Goal: Information Seeking & Learning: Learn about a topic

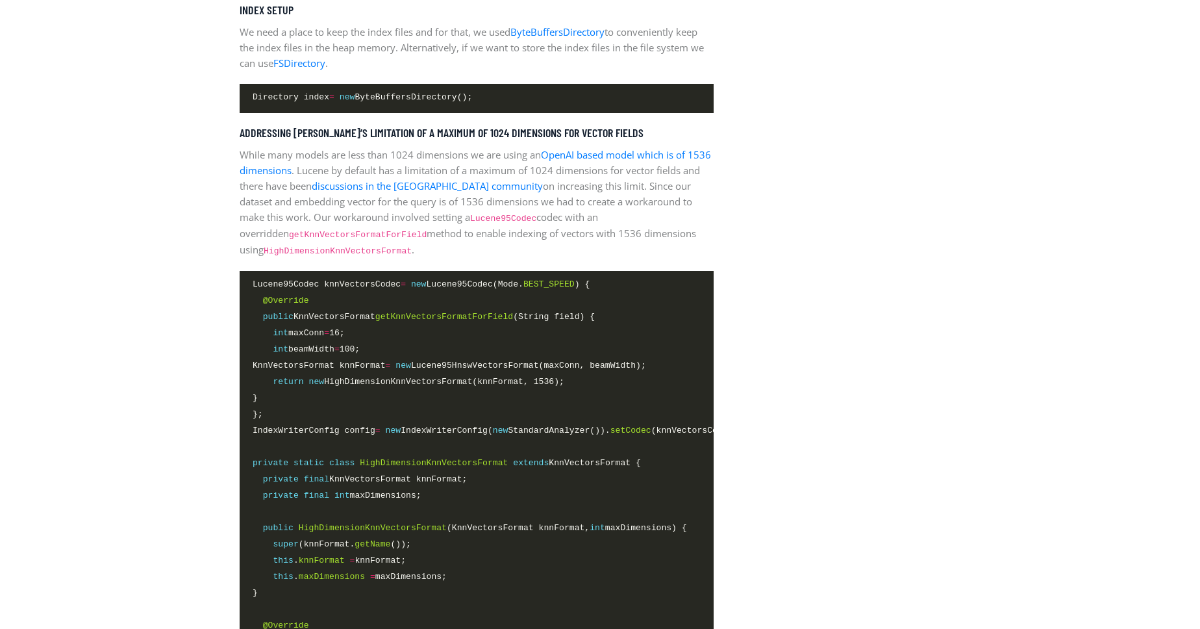
scroll to position [2073, 0]
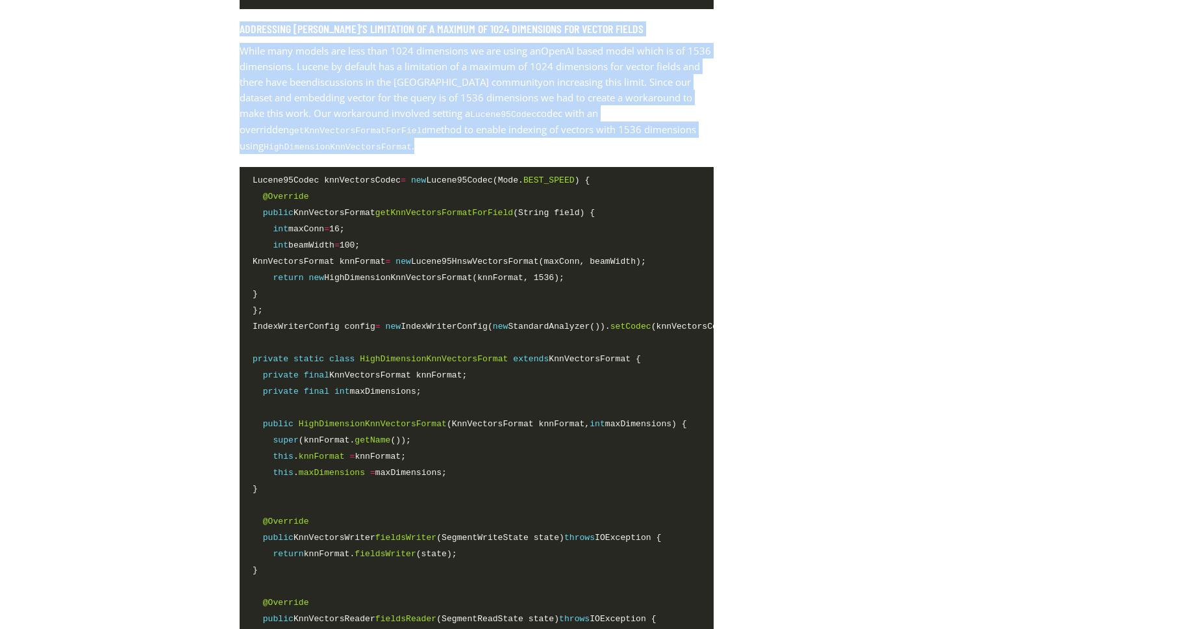
drag, startPoint x: 414, startPoint y: 147, endPoint x: 236, endPoint y: 25, distance: 215.4
click at [238, 24] on div "Tutorials by [PERSON_NAME] / on [DATE] Vector Search with [PERSON_NAME] What is…" at bounding box center [477, 587] width 494 height 4420
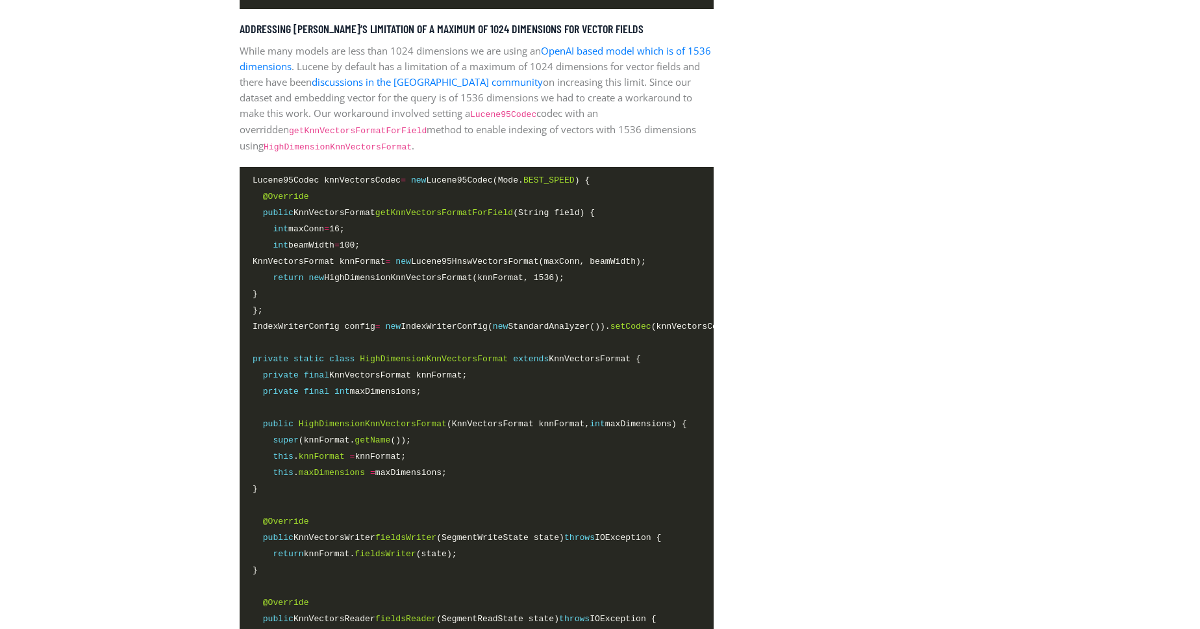
click at [236, 25] on div "Tutorials by [PERSON_NAME] / on [DATE] Vector Search with [PERSON_NAME] What is…" at bounding box center [477, 587] width 494 height 4420
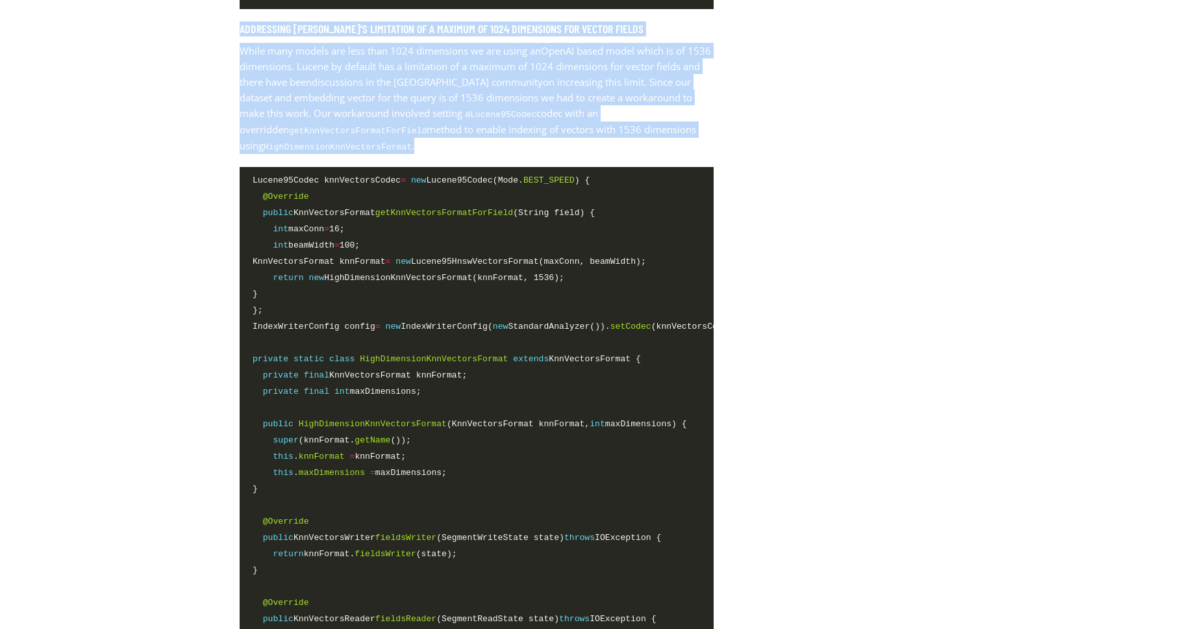
drag, startPoint x: 237, startPoint y: 27, endPoint x: 445, endPoint y: 147, distance: 240.1
click at [445, 147] on div "Tutorials by [PERSON_NAME] / on [DATE] Vector Search with [PERSON_NAME] What is…" at bounding box center [477, 587] width 494 height 4420
click at [443, 147] on p "While many models are less than 1024 dimensions we are using an OpenAI based mo…" at bounding box center [477, 98] width 474 height 111
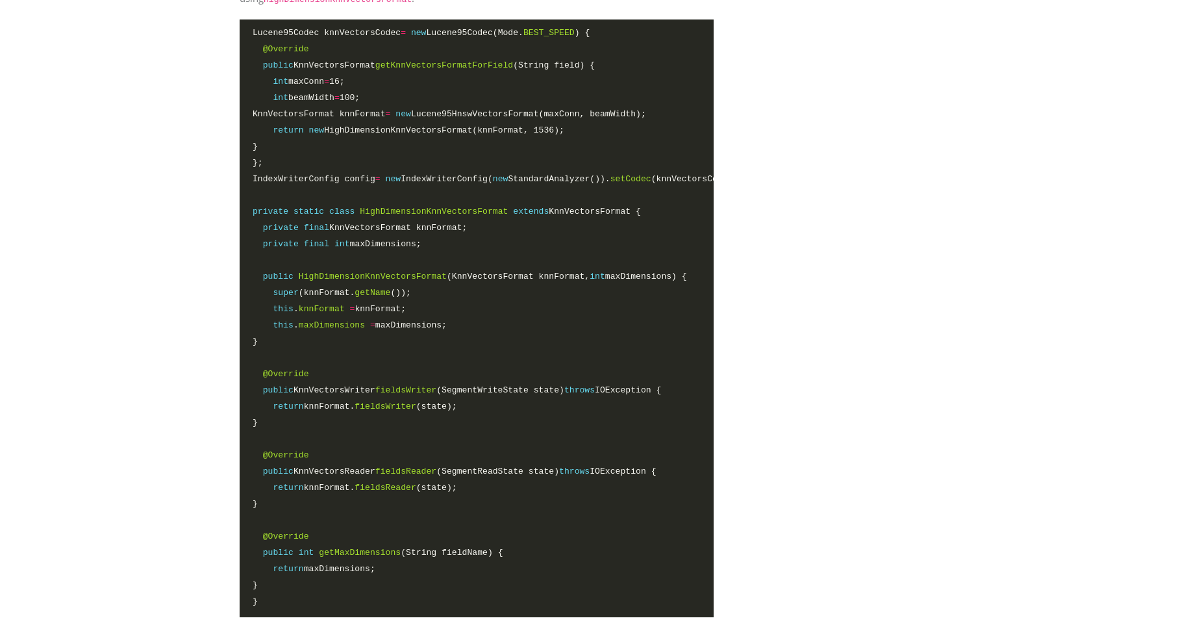
scroll to position [2221, 0]
drag, startPoint x: 508, startPoint y: 208, endPoint x: 364, endPoint y: 206, distance: 144.2
click at [364, 206] on span "private static class HighDimensionKnnVectorsFormat extends KnnVectorsFormat {" at bounding box center [447, 211] width 388 height 14
click at [355, 208] on span "class" at bounding box center [341, 211] width 25 height 10
drag, startPoint x: 485, startPoint y: 323, endPoint x: 502, endPoint y: 327, distance: 17.3
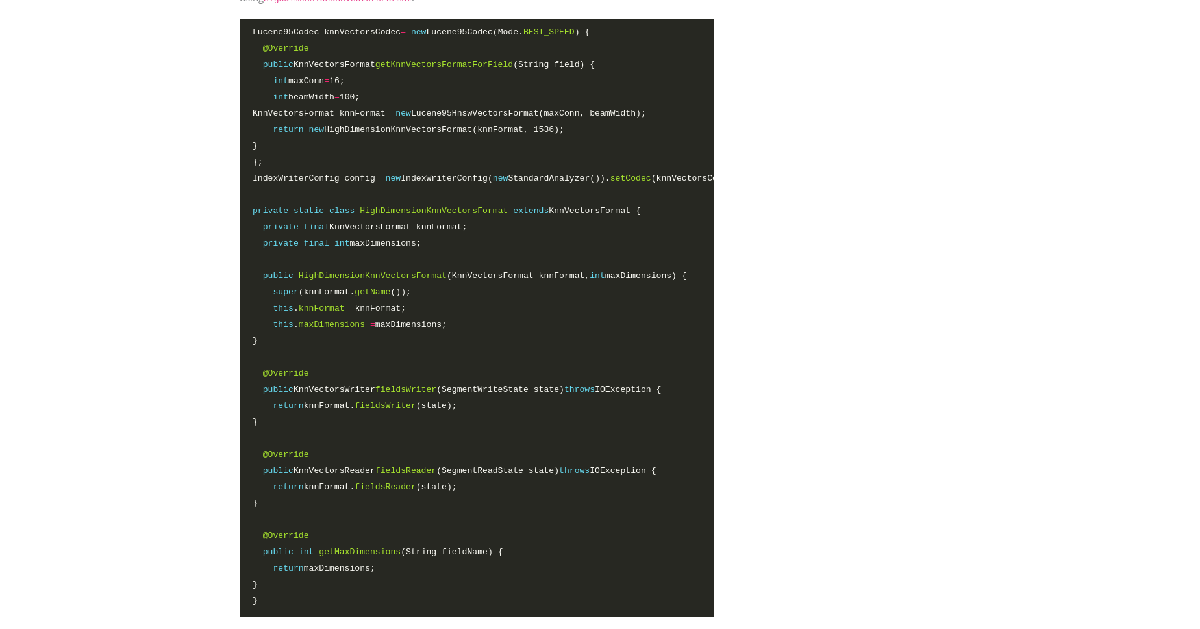
click at [502, 327] on span "this . maxDimensions = maxDimensions;" at bounding box center [477, 325] width 448 height 15
drag, startPoint x: 497, startPoint y: 321, endPoint x: 235, endPoint y: 275, distance: 265.8
click at [240, 275] on pre "Lucene95Codec knnVectorsCodec = new Lucene95Codec(Mode. BEST_SPEED ) { @Overrid…" at bounding box center [477, 318] width 474 height 598
click at [416, 280] on span "HighDimensionKnnVectorsFormat" at bounding box center [373, 276] width 148 height 10
drag, startPoint x: 447, startPoint y: 276, endPoint x: 316, endPoint y: 274, distance: 131.9
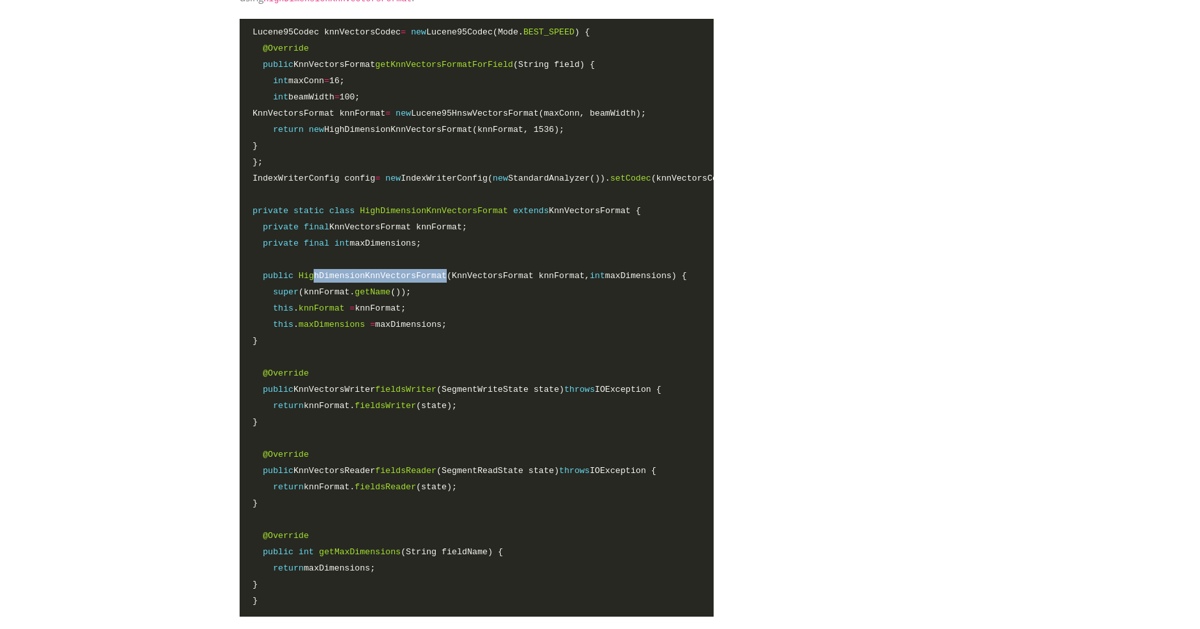
click at [316, 274] on span "public HighDimensionKnnVectorsFormat (KnnVectorsFormat knnFormat, int maxDimens…" at bounding box center [470, 276] width 434 height 14
click at [316, 274] on span "HighDimensionKnnVectorsFormat" at bounding box center [373, 276] width 148 height 10
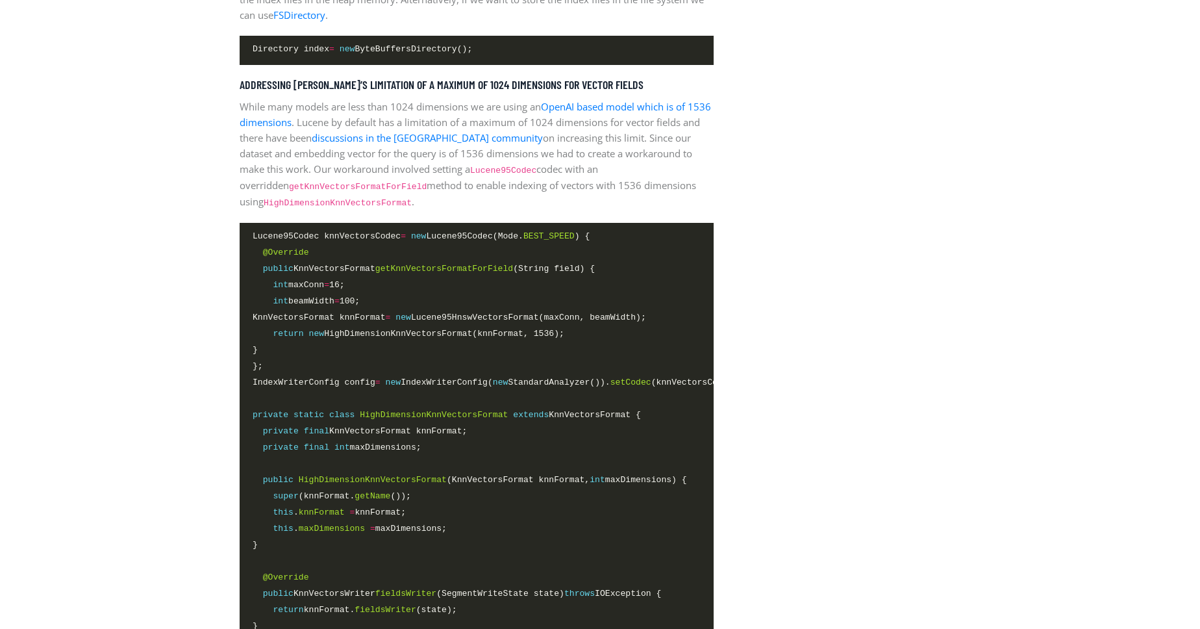
scroll to position [1999, 0]
